Goal: Task Accomplishment & Management: Use online tool/utility

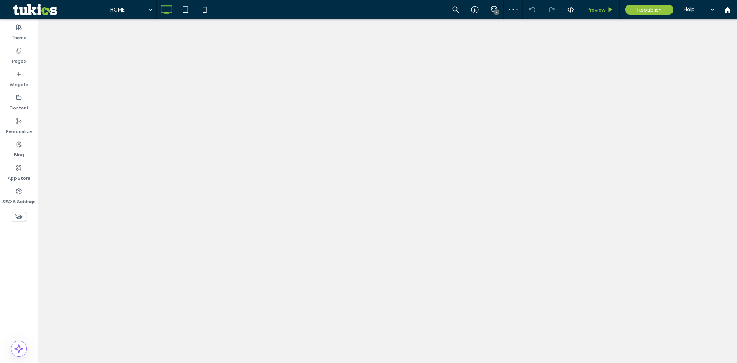
click at [586, 12] on span "Preview" at bounding box center [595, 10] width 19 height 7
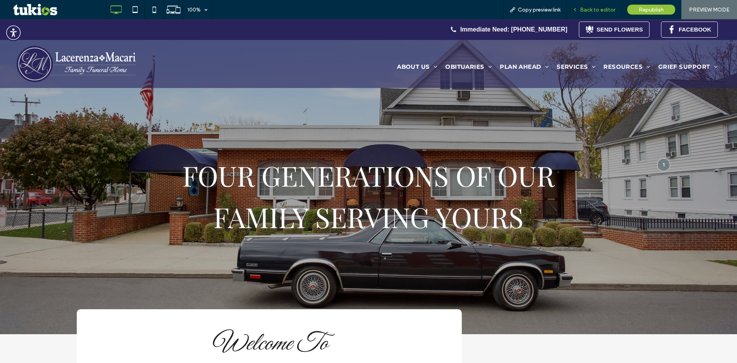
click at [588, 7] on span "Back to editor" at bounding box center [597, 10] width 35 height 7
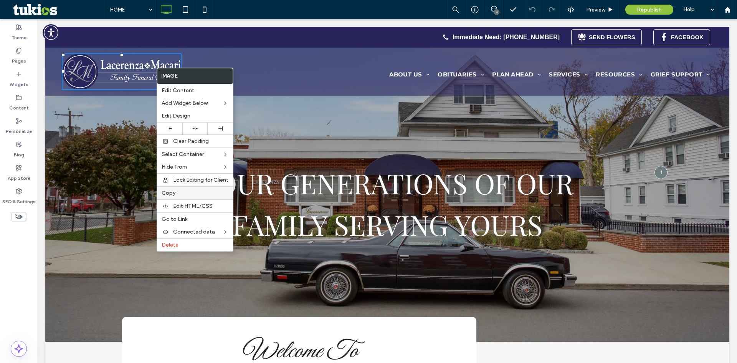
click at [186, 191] on label "Copy" at bounding box center [194, 192] width 67 height 7
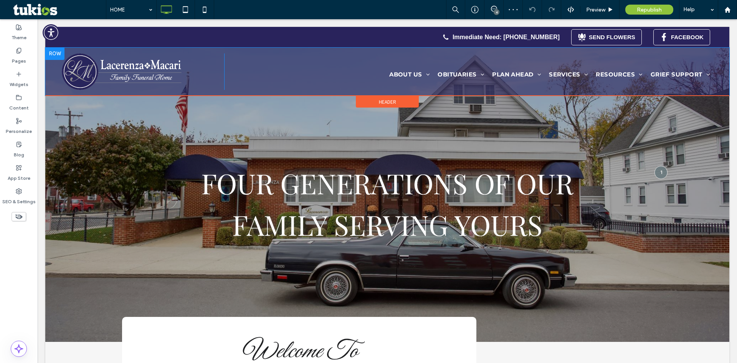
click at [211, 68] on div "Click To Paste" at bounding box center [142, 71] width 163 height 36
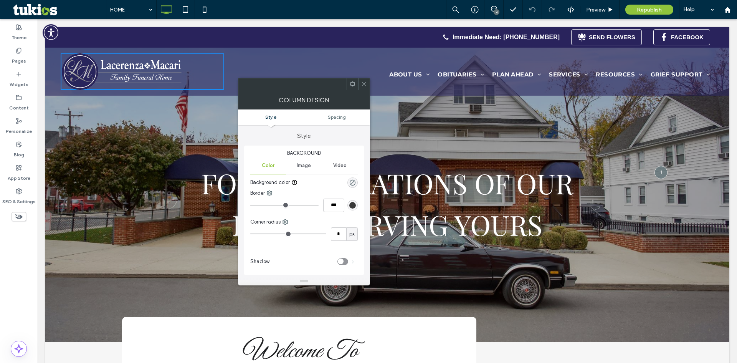
click at [364, 83] on icon at bounding box center [364, 84] width 6 height 6
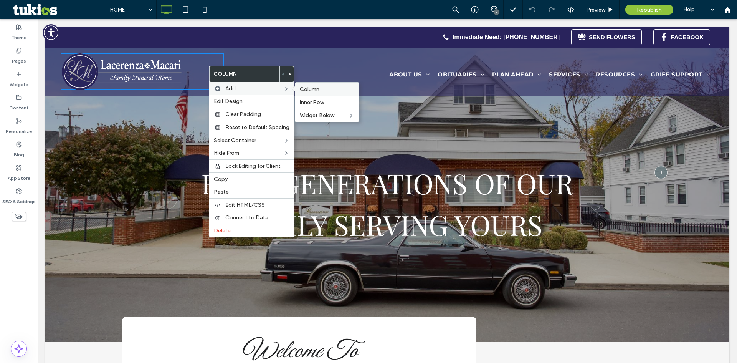
click at [315, 91] on span "Column" at bounding box center [310, 89] width 20 height 7
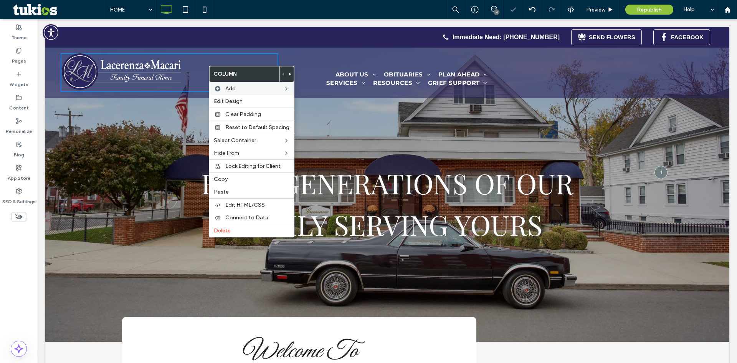
click at [260, 13] on div "HOME 4 Preview Republish Help" at bounding box center [421, 9] width 631 height 19
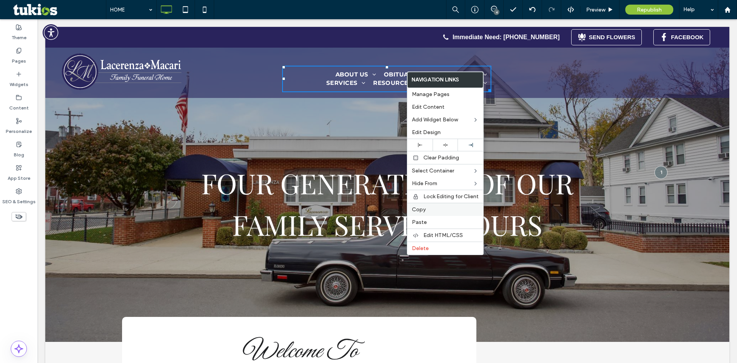
click at [427, 209] on label "Copy" at bounding box center [445, 209] width 67 height 7
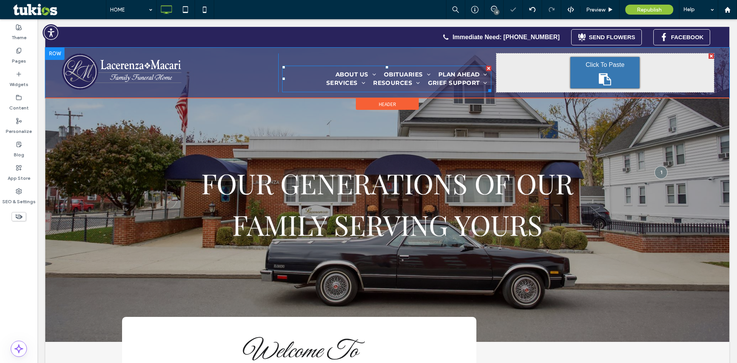
click at [563, 71] on div "Click To Paste Click To Paste" at bounding box center [605, 72] width 218 height 39
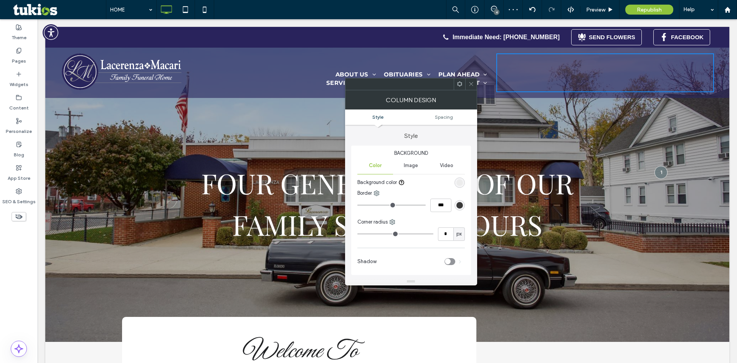
click at [472, 86] on use at bounding box center [471, 84] width 4 height 4
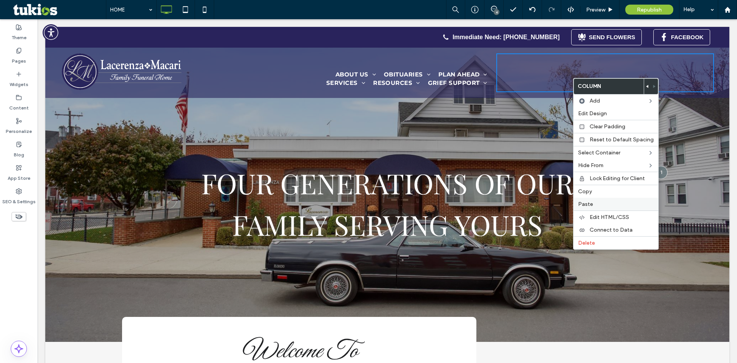
click at [579, 203] on span "Paste" at bounding box center [585, 204] width 15 height 7
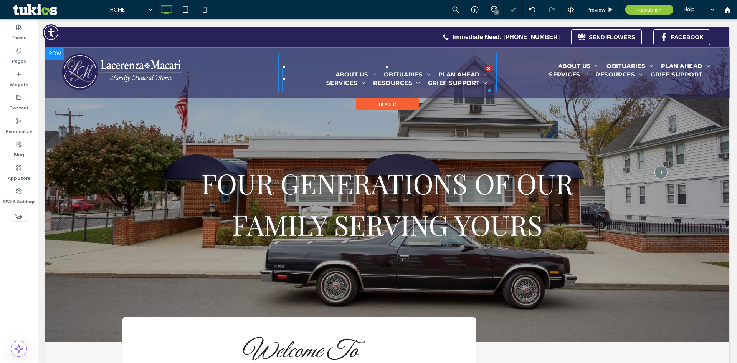
click at [486, 68] on div at bounding box center [488, 68] width 5 height 5
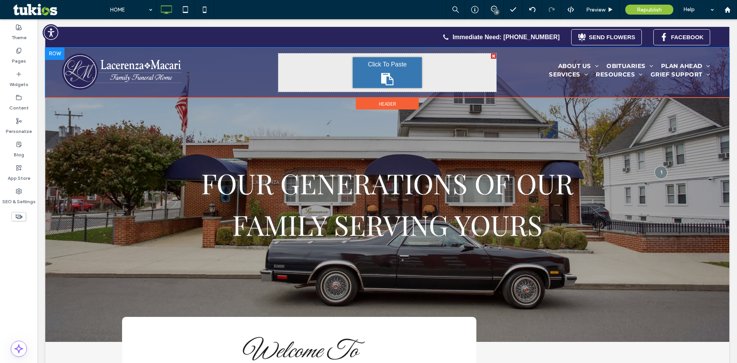
click at [310, 73] on div "Click To Paste" at bounding box center [387, 72] width 218 height 38
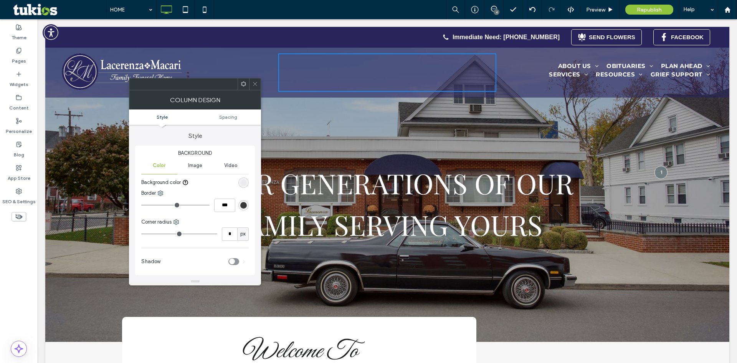
click at [257, 84] on icon at bounding box center [255, 84] width 6 height 6
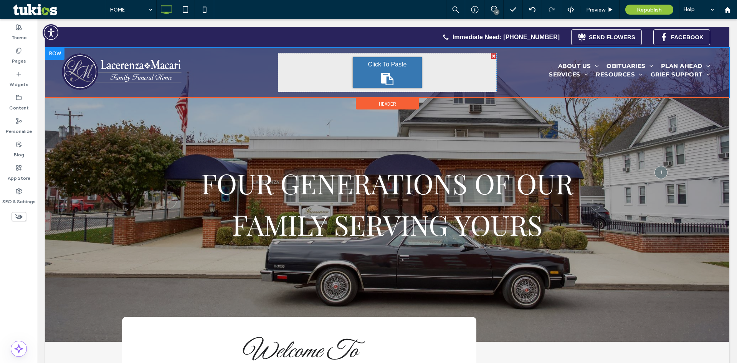
click at [231, 71] on div "Click To Paste" at bounding box center [170, 72] width 218 height 38
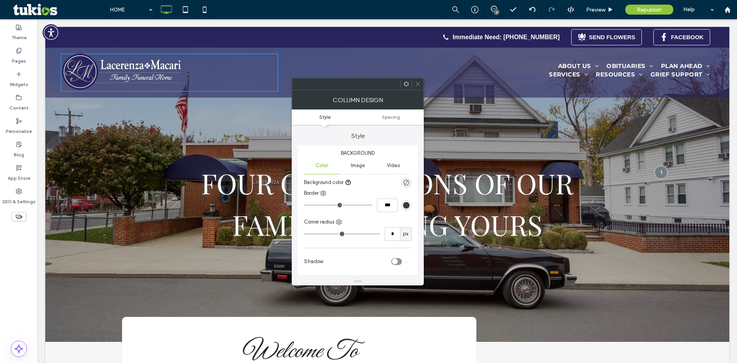
click at [419, 84] on icon at bounding box center [418, 84] width 6 height 6
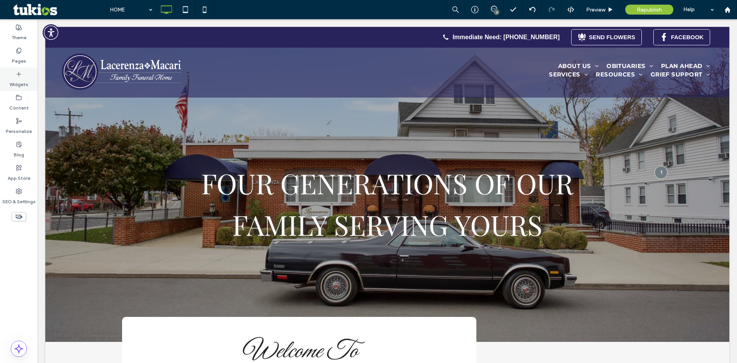
click at [21, 74] on use at bounding box center [19, 74] width 4 height 4
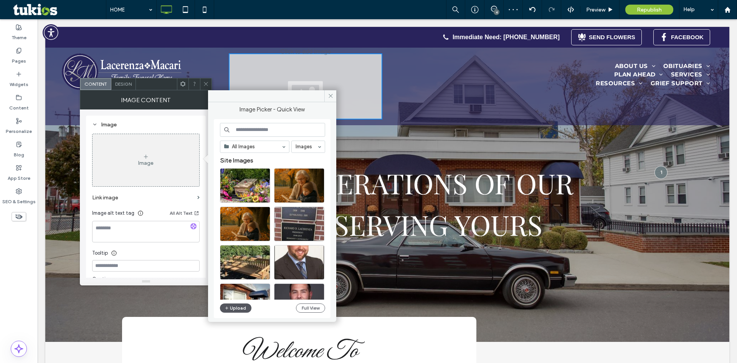
click at [229, 308] on span "button" at bounding box center [226, 307] width 5 height 8
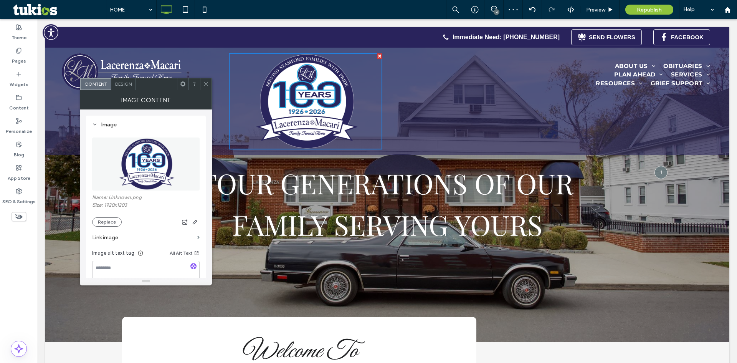
click at [207, 82] on icon at bounding box center [206, 84] width 6 height 6
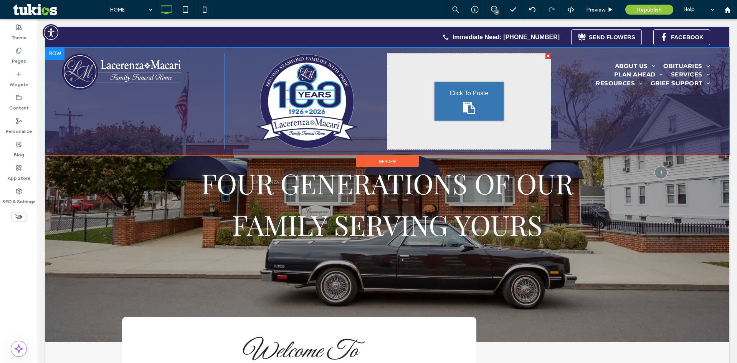
click at [545, 55] on div at bounding box center [547, 55] width 5 height 5
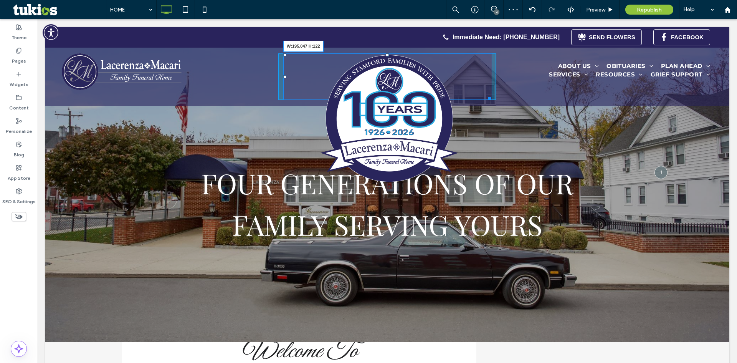
drag, startPoint x: 484, startPoint y: 180, endPoint x: 448, endPoint y: 135, distance: 58.4
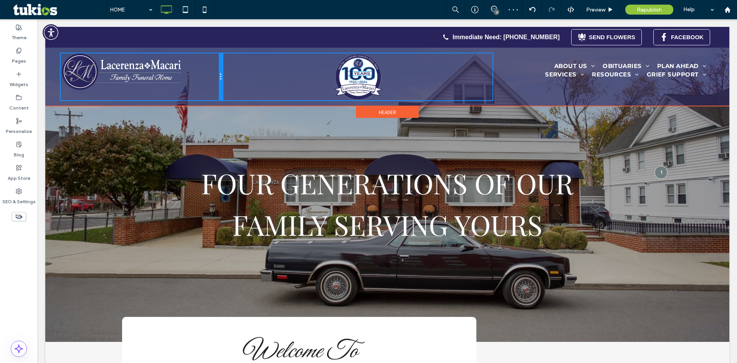
drag, startPoint x: 276, startPoint y: 75, endPoint x: 451, endPoint y: 96, distance: 176.6
click at [229, 70] on div "Click To Paste Click To Paste Click To Paste Click To Paste Click To Paste ABOU…" at bounding box center [387, 76] width 653 height 47
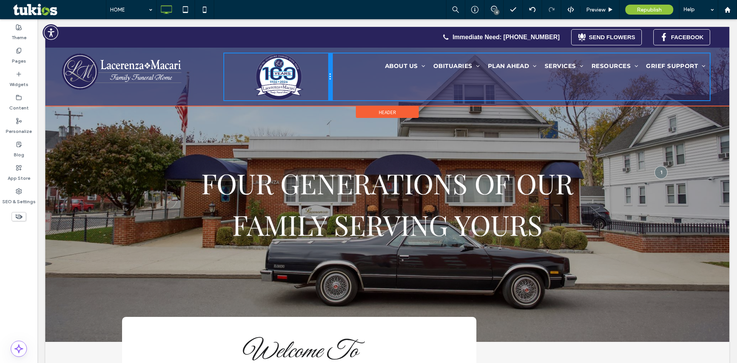
drag, startPoint x: 491, startPoint y: 74, endPoint x: 404, endPoint y: 119, distance: 97.8
click at [314, 69] on div "Click To Paste Click To Paste" at bounding box center [278, 76] width 108 height 47
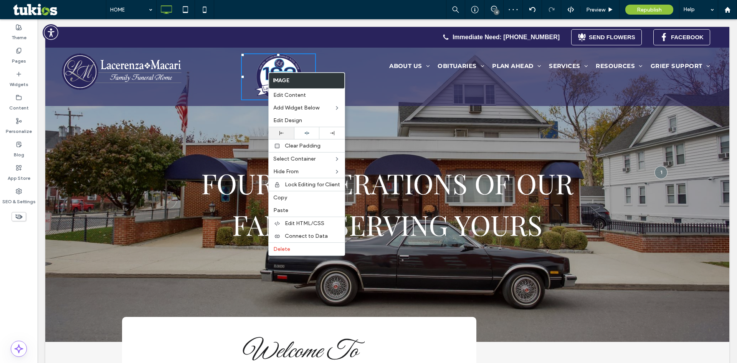
click at [287, 132] on div at bounding box center [281, 133] width 18 height 4
click at [300, 11] on div "HOME 4 Preview Republish Help" at bounding box center [421, 9] width 631 height 19
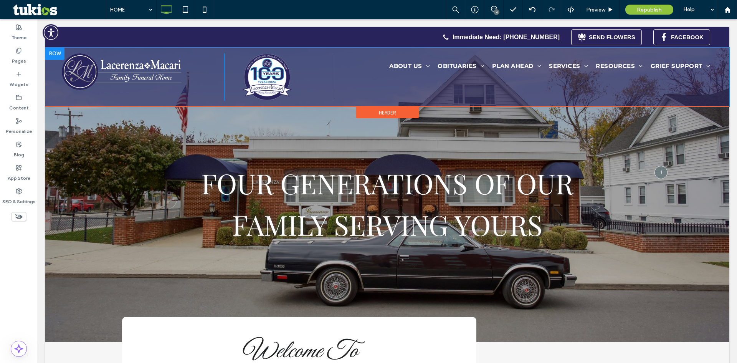
click at [308, 72] on div "Click To Paste Click To Paste" at bounding box center [278, 76] width 109 height 47
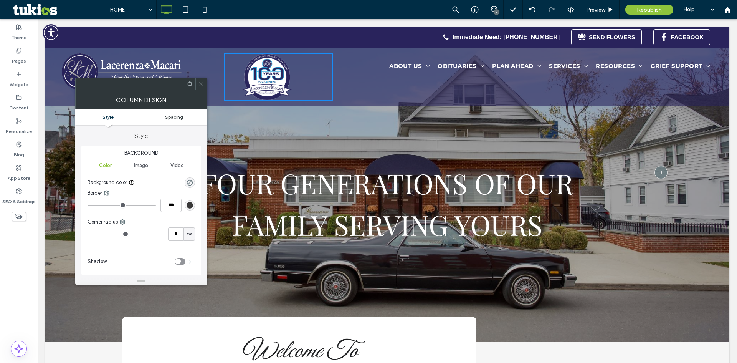
click at [167, 115] on span "Spacing" at bounding box center [174, 117] width 18 height 6
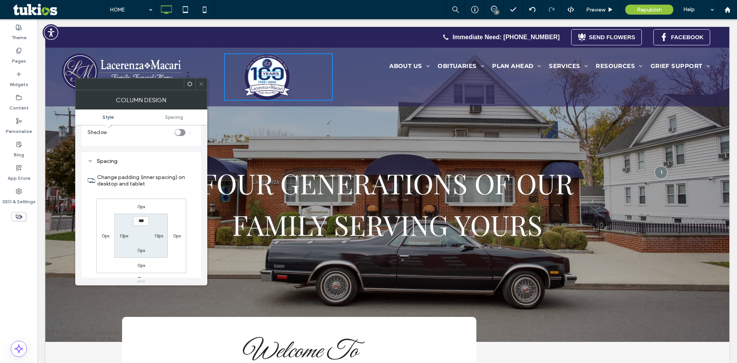
scroll to position [150, 0]
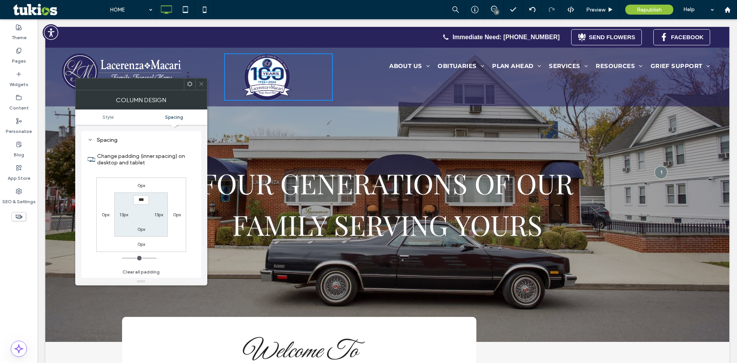
click at [121, 215] on label "13px" at bounding box center [123, 214] width 9 height 6
type input "**"
type input "*"
type input "***"
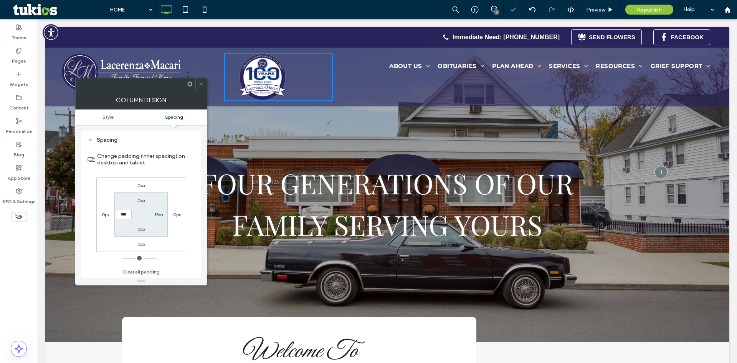
click at [200, 84] on icon at bounding box center [201, 84] width 6 height 6
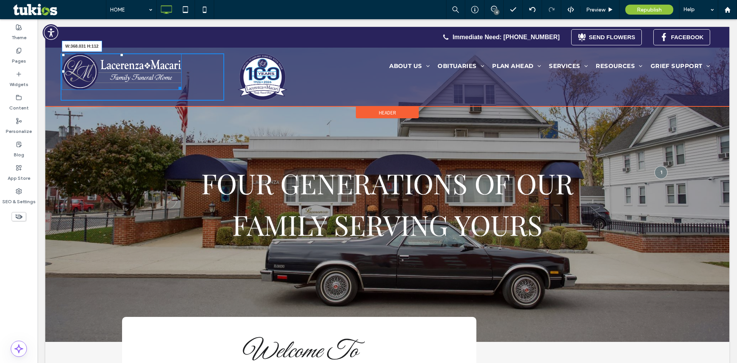
drag, startPoint x: 179, startPoint y: 89, endPoint x: 252, endPoint y: 114, distance: 78.0
click at [215, 95] on div "W:368.031 H:112 Click To Paste" at bounding box center [142, 76] width 163 height 47
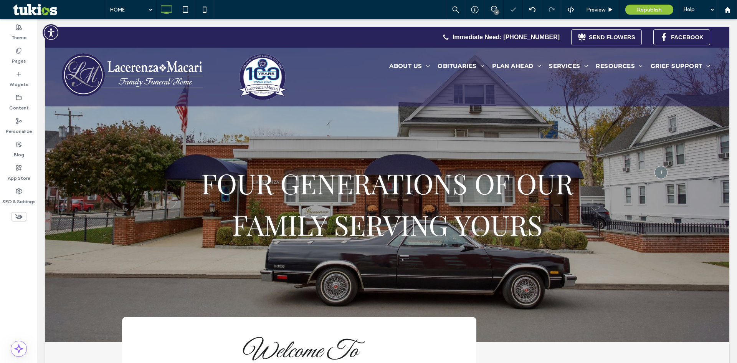
click at [335, 13] on div "HOME 4 Preview Republish Help" at bounding box center [421, 9] width 631 height 19
click at [644, 9] on span "Republish" at bounding box center [648, 10] width 25 height 7
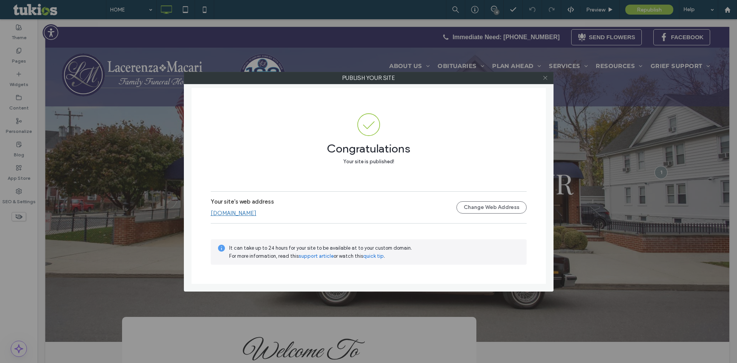
click at [545, 77] on icon at bounding box center [545, 78] width 6 height 6
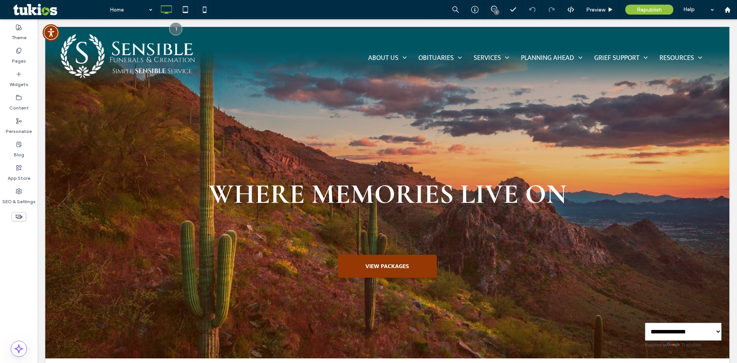
click at [365, 7] on div "Home 1 Preview Republish Help" at bounding box center [421, 9] width 631 height 19
